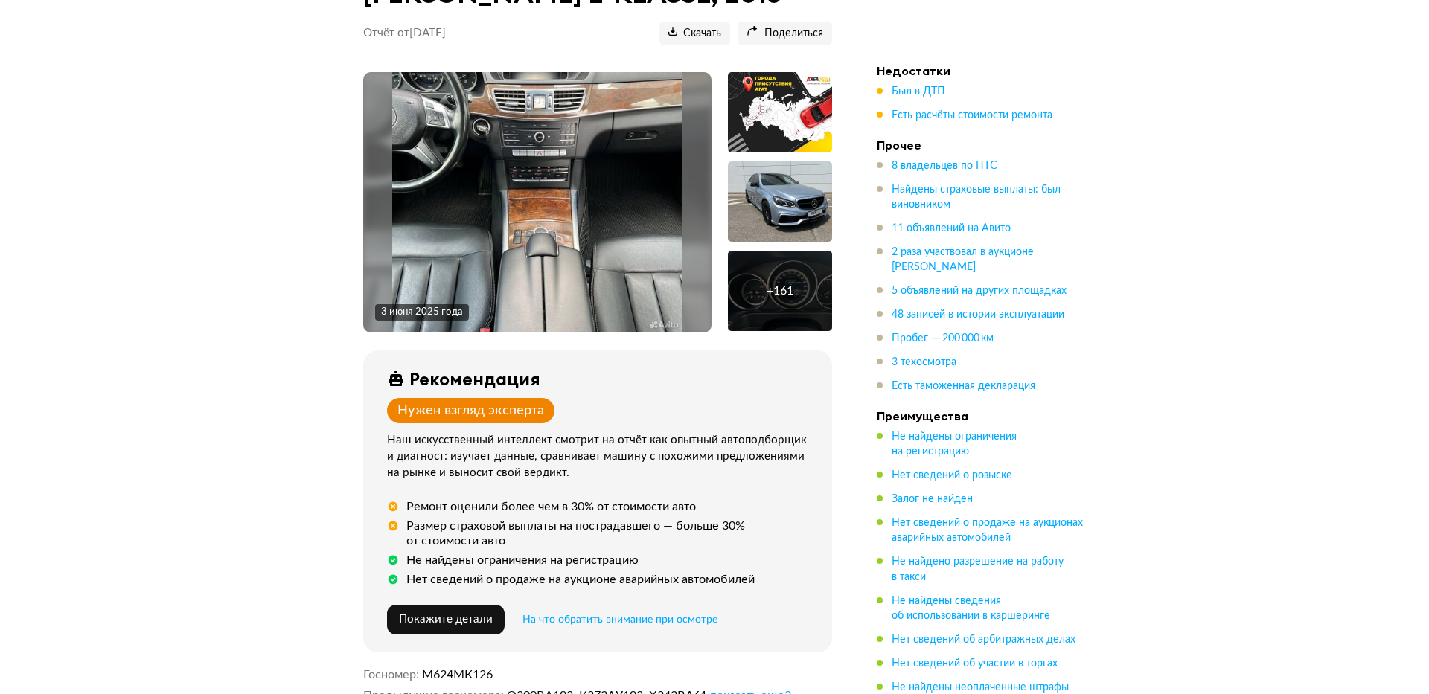
scroll to position [268, 0]
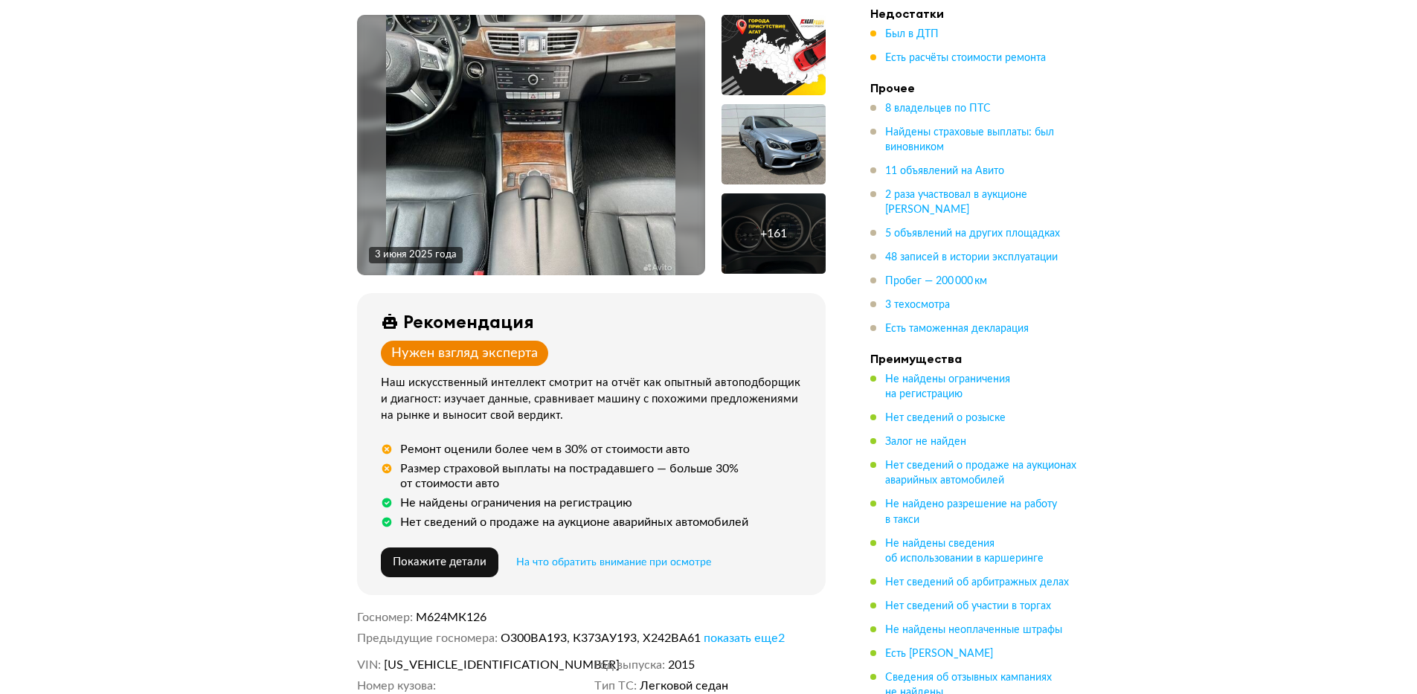
click at [754, 249] on div "+ 161" at bounding box center [774, 233] width 104 height 80
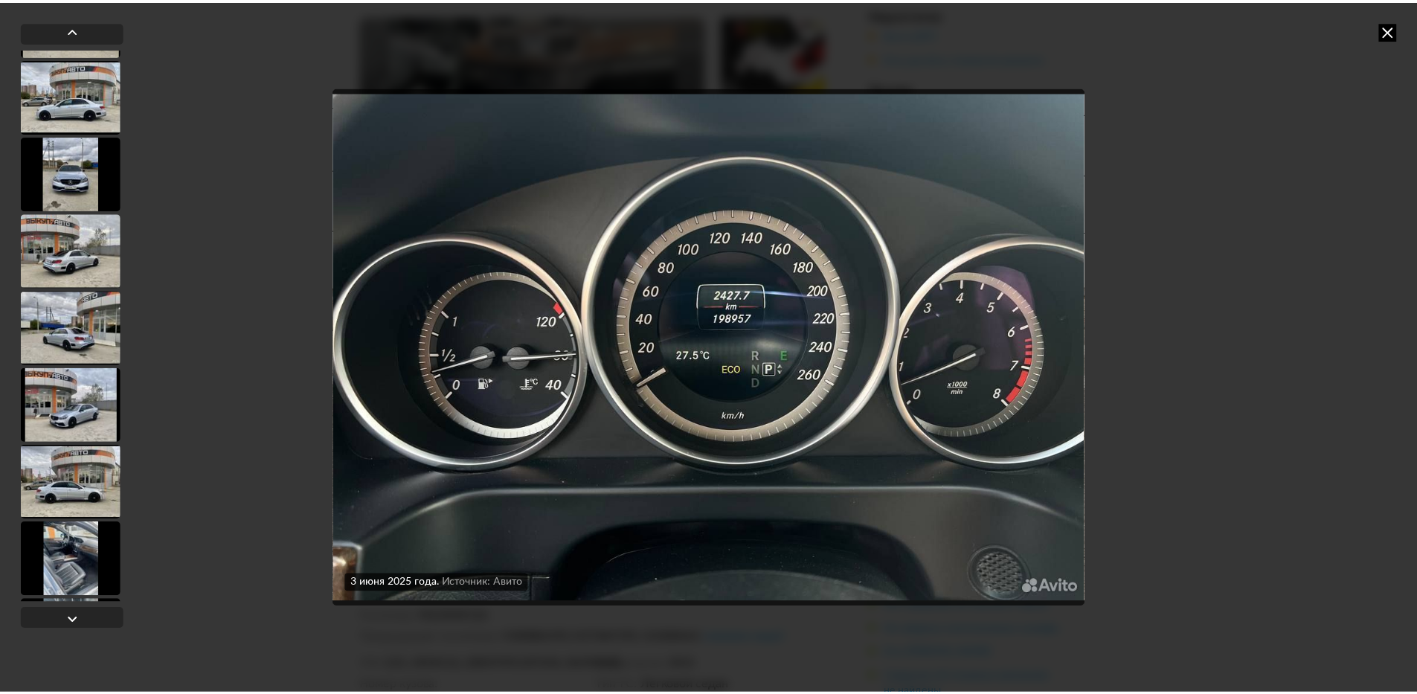
scroll to position [4821, 0]
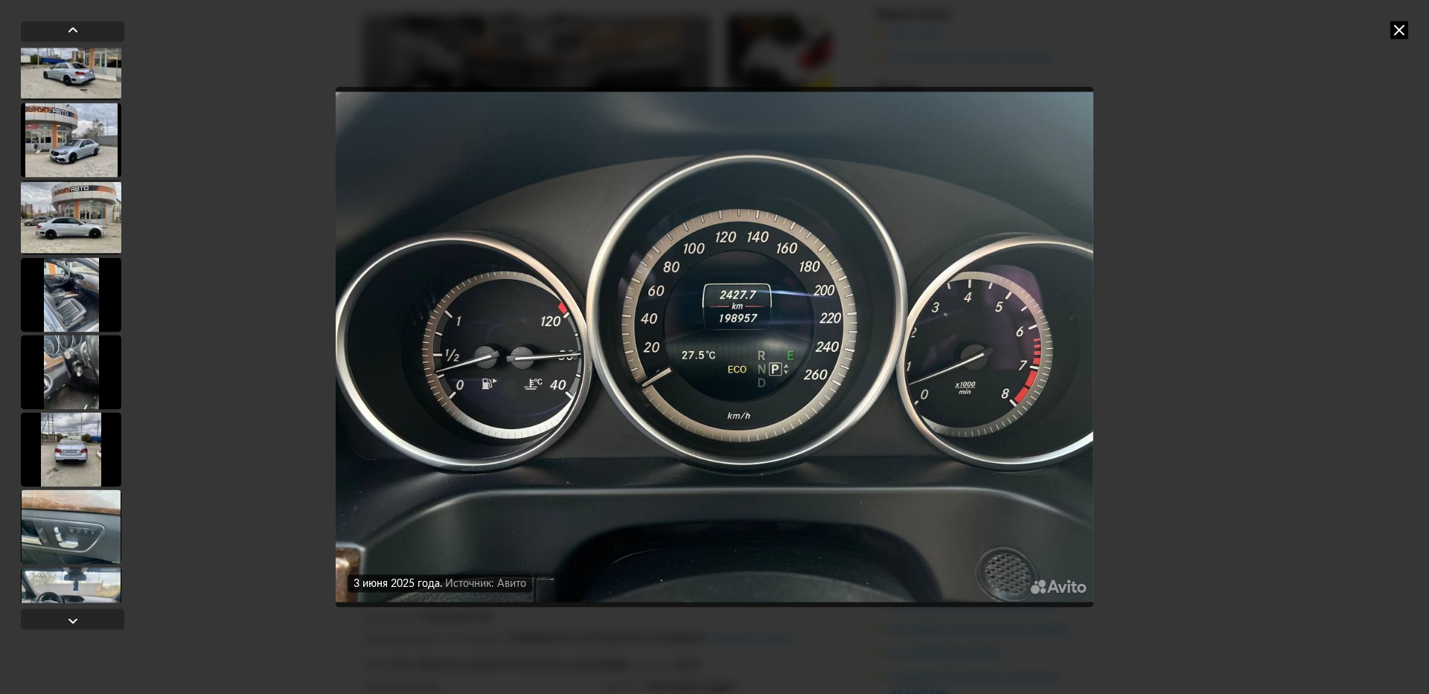
click at [258, 344] on div "[DATE] Источник: Авито [DATE] Источник: Авито [DATE] Источник: Авито [DATE] Ист…" at bounding box center [714, 347] width 1429 height 694
drag, startPoint x: 1153, startPoint y: 108, endPoint x: 1383, endPoint y: 103, distance: 229.9
click at [1174, 108] on div "[DATE] Источник: Авито [DATE] Источник: Авито [DATE] Источник: Авито [DATE] Ист…" at bounding box center [714, 347] width 1429 height 694
click at [1397, 37] on icon at bounding box center [1399, 30] width 18 height 18
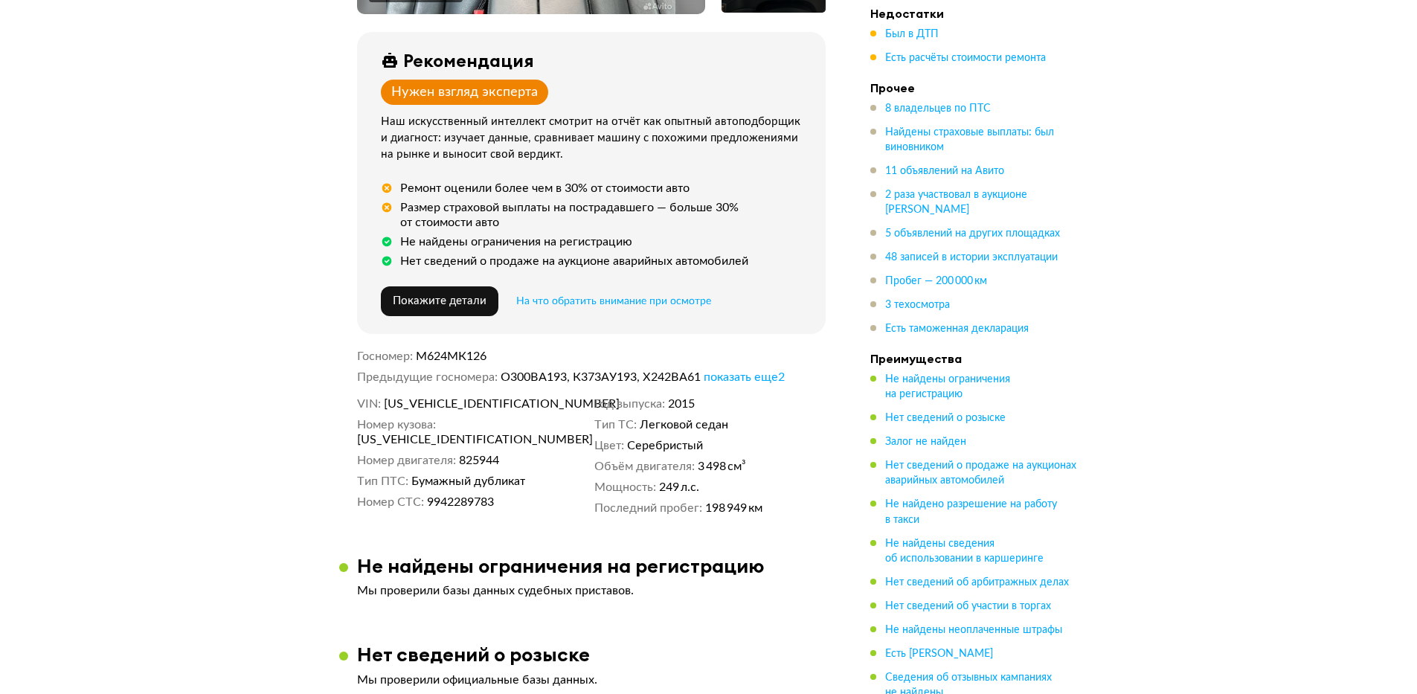
scroll to position [625, 0]
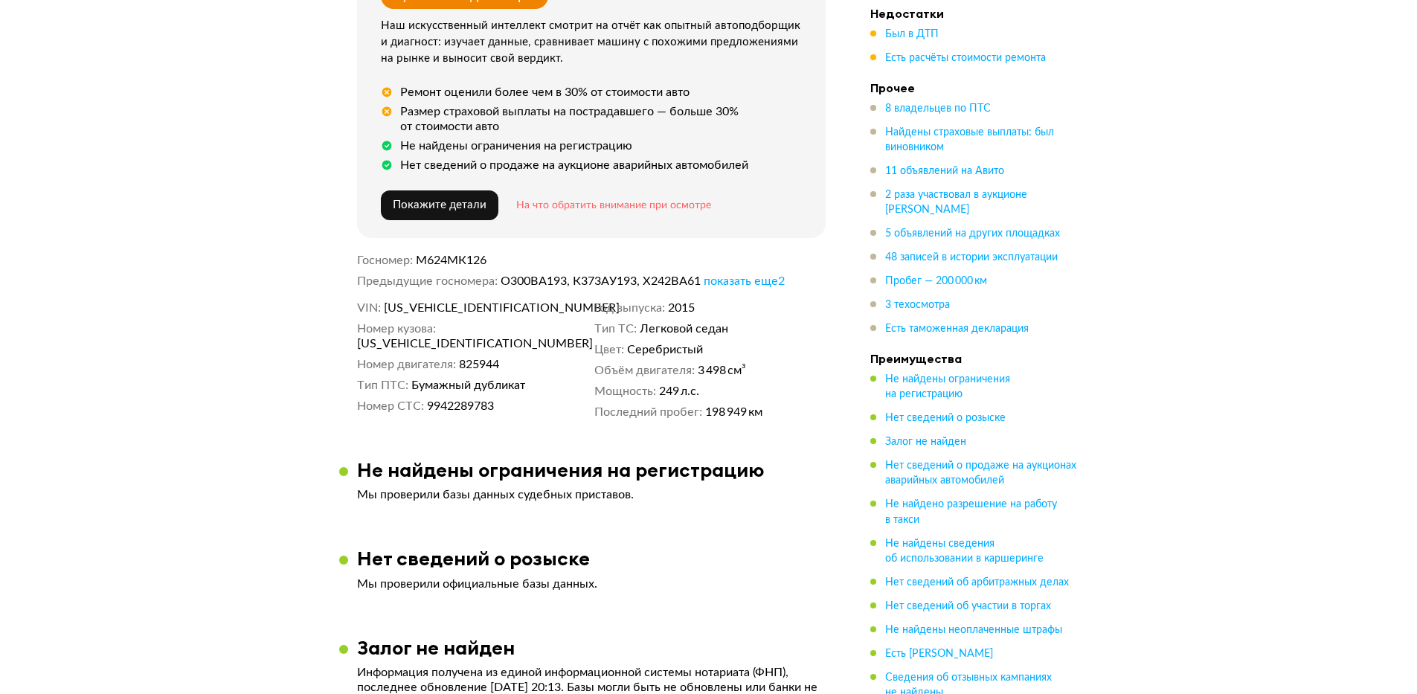
click at [702, 200] on span "На что обратить внимание при осмотре" at bounding box center [613, 205] width 195 height 10
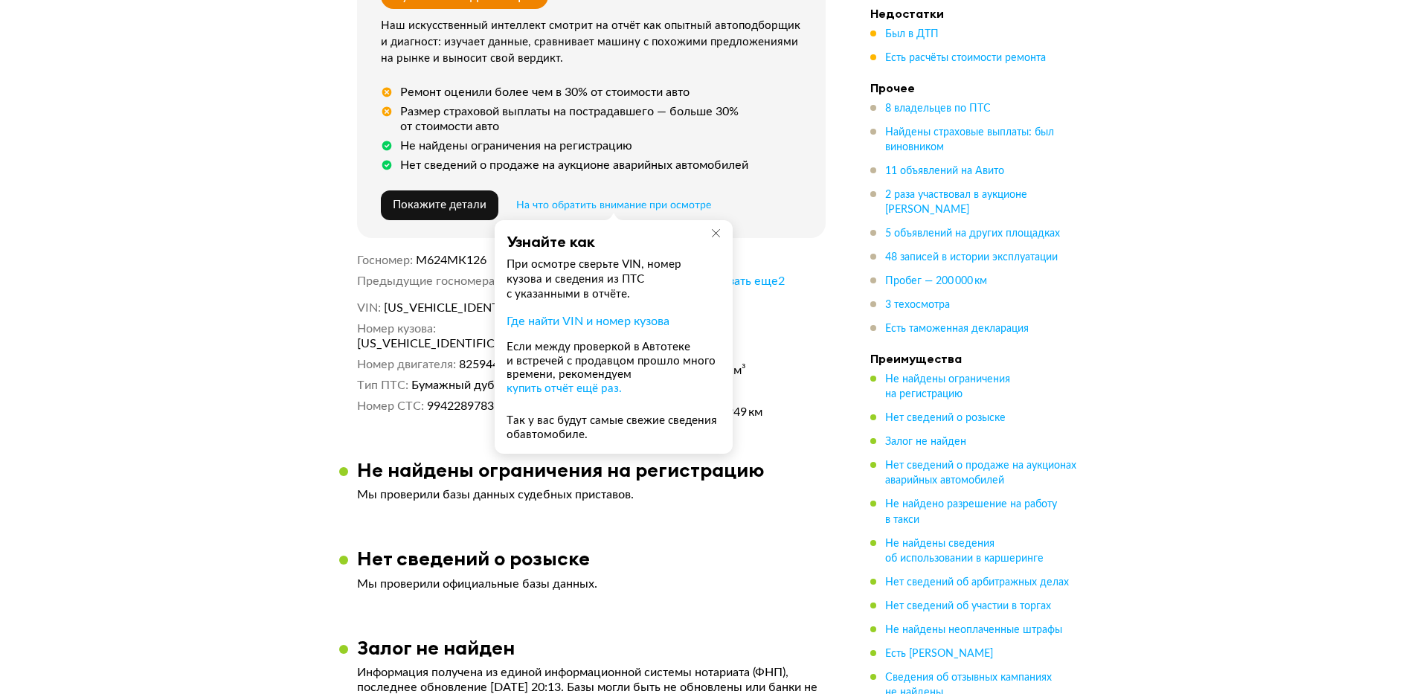
click at [712, 236] on div "Узнайте как" at bounding box center [612, 241] width 211 height 19
click at [712, 231] on icon at bounding box center [716, 233] width 11 height 11
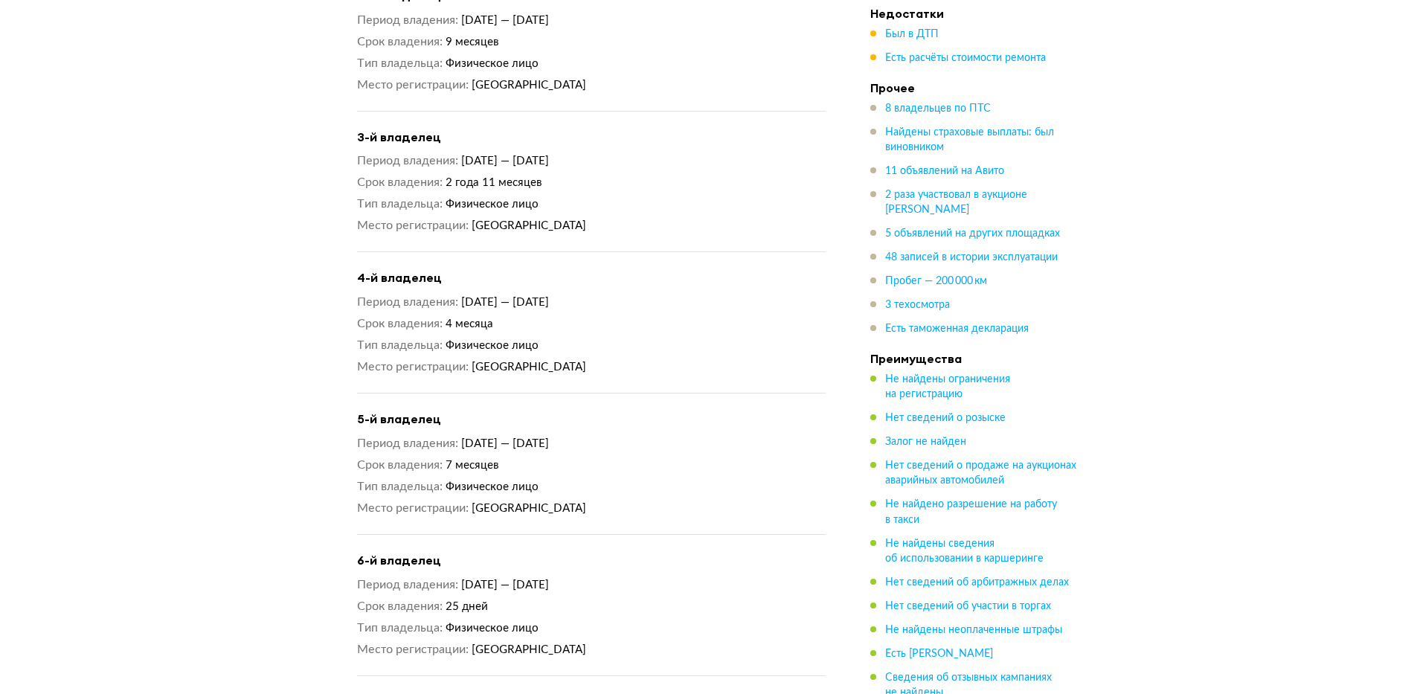
scroll to position [1607, 0]
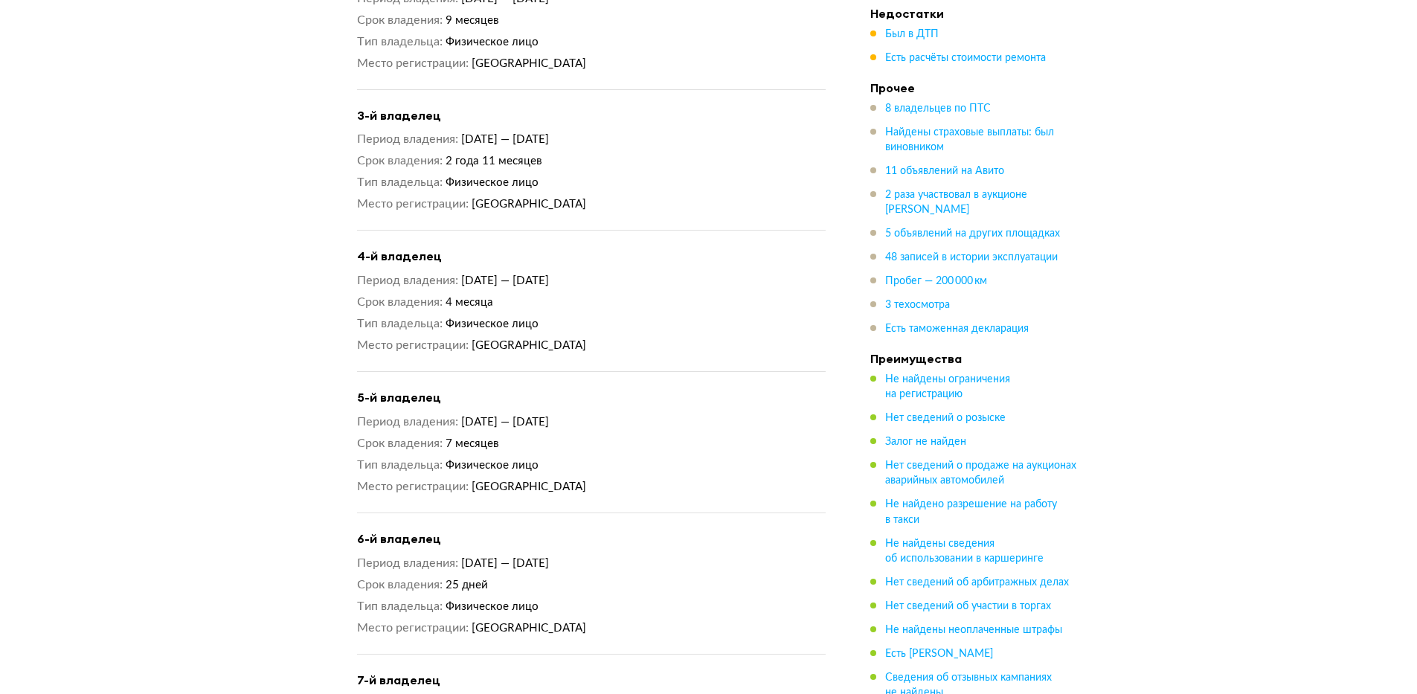
click at [522, 564] on div "6-й владелец Период владения [DATE] — [DATE] Срок владения 25 дней Тип владельц…" at bounding box center [591, 593] width 469 height 124
click at [568, 655] on div "6-й владелец Период владения [DATE] — [DATE] Срок владения 25 дней Тип владельц…" at bounding box center [591, 593] width 469 height 124
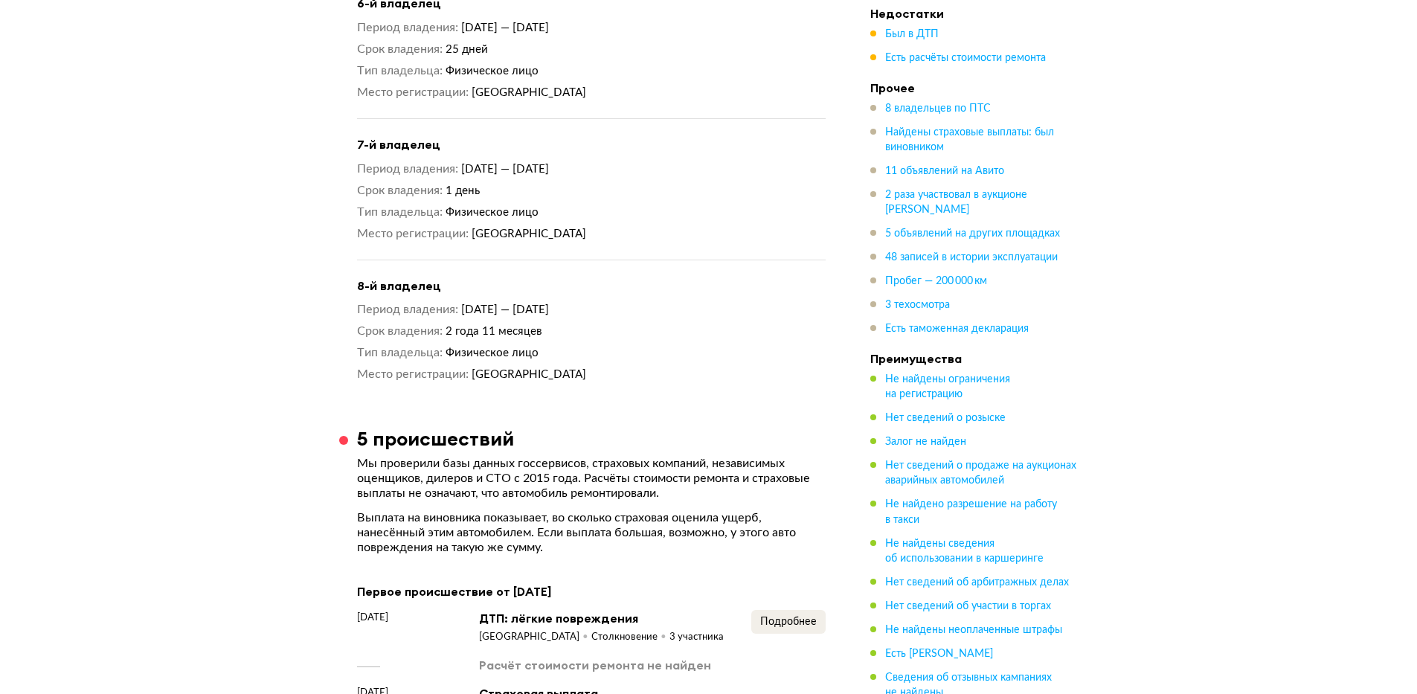
scroll to position [2232, 0]
